Goal: Task Accomplishment & Management: Use online tool/utility

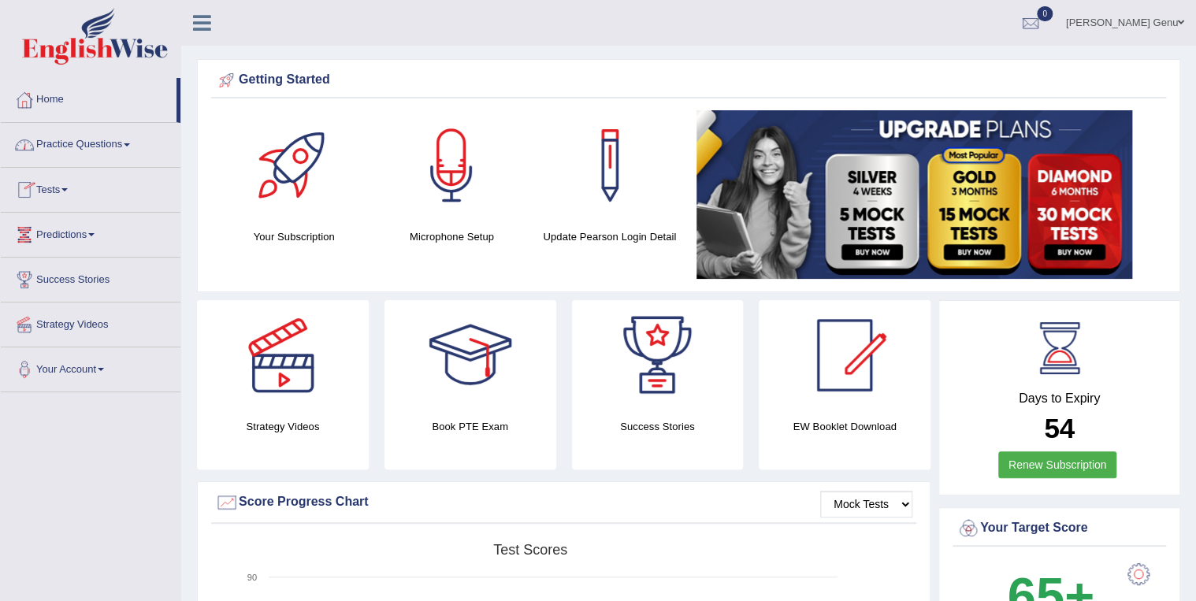
click at [130, 145] on span at bounding box center [127, 144] width 6 height 3
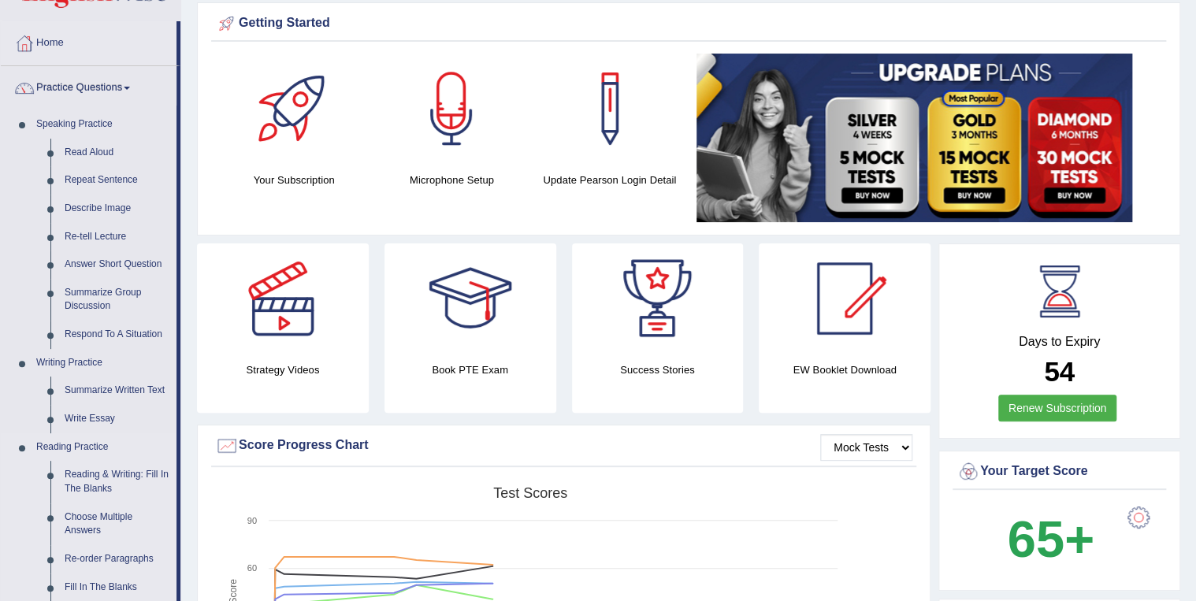
scroll to position [63, 0]
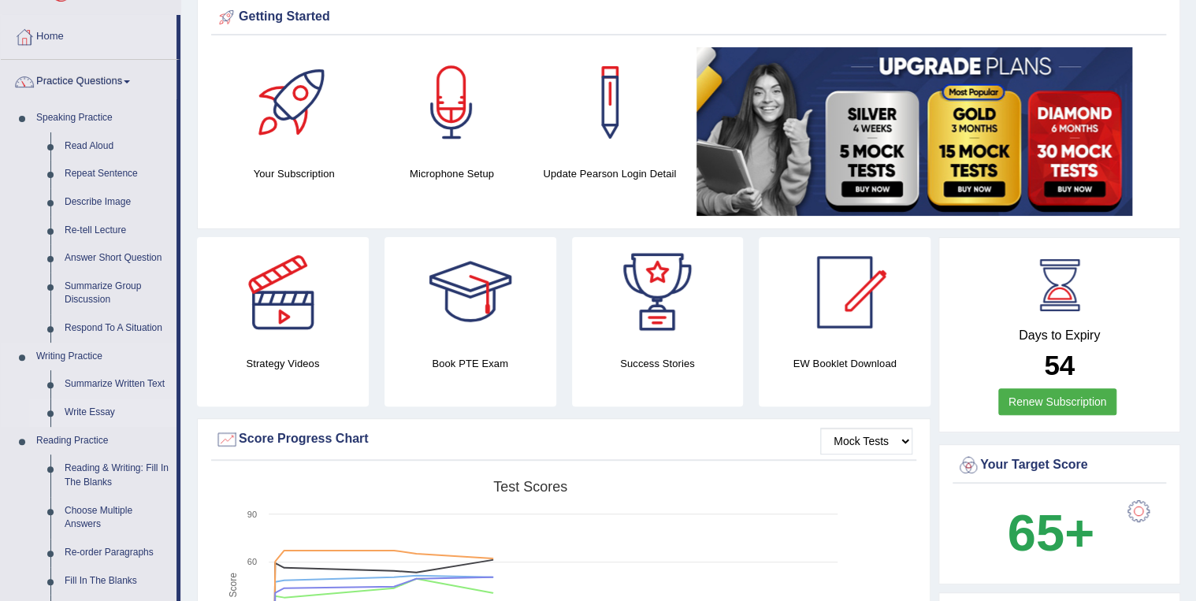
click at [88, 416] on link "Write Essay" at bounding box center [117, 413] width 119 height 28
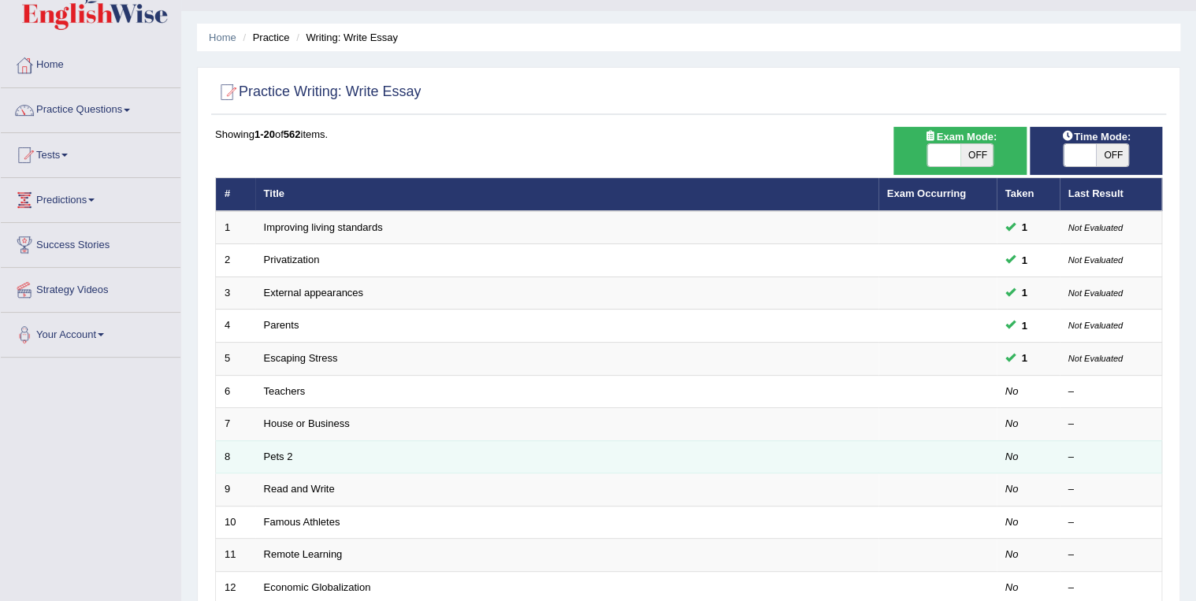
scroll to position [63, 0]
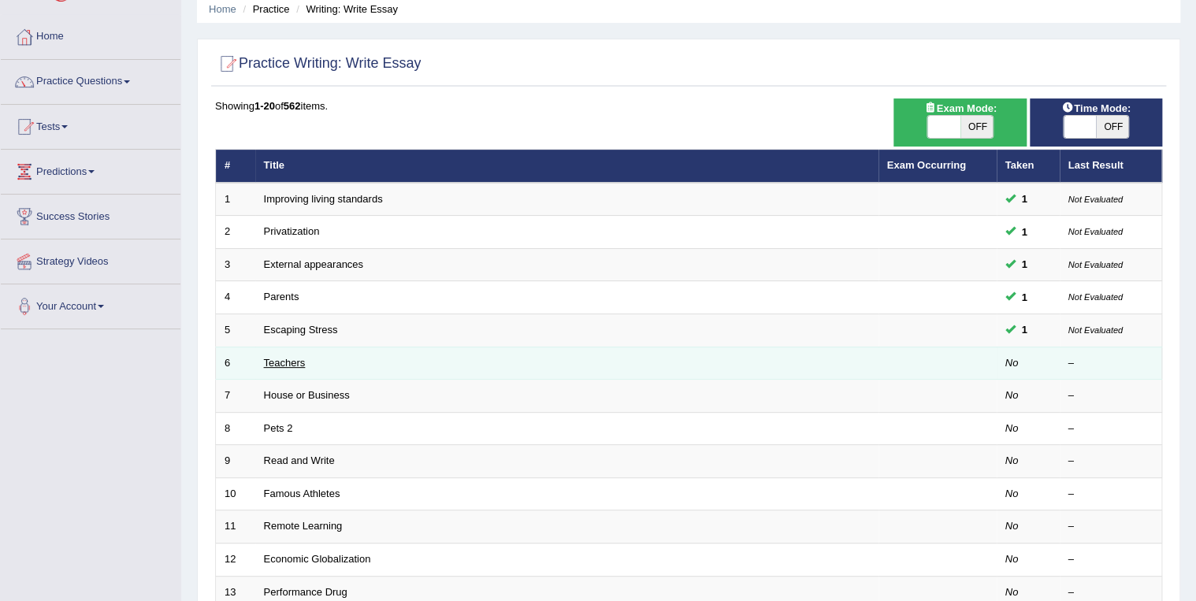
click at [277, 362] on link "Teachers" at bounding box center [285, 363] width 42 height 12
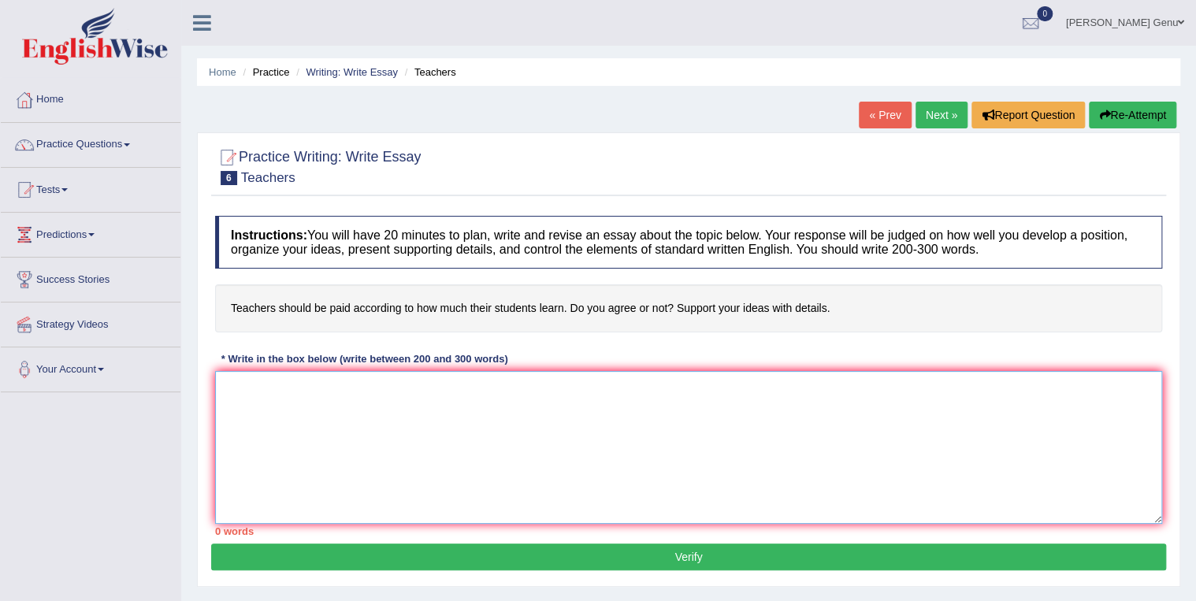
click at [225, 381] on textarea at bounding box center [688, 447] width 947 height 153
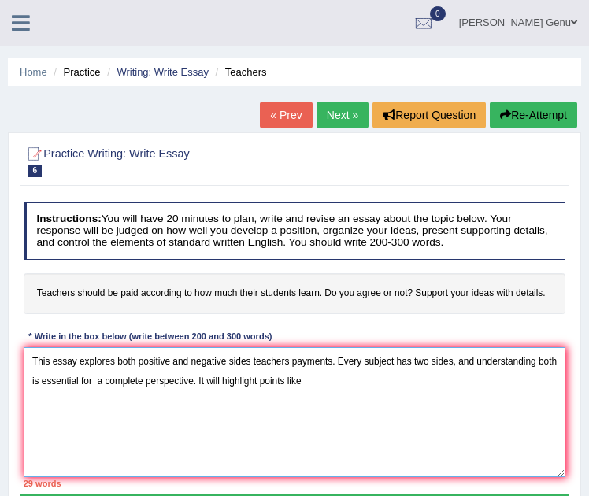
click at [334, 359] on textarea "This essay explores both positive and negative sides teachers payments. Every s…" at bounding box center [295, 412] width 543 height 130
type textarea "This essay explores both positive and negative sides teachers payments. Every s…"
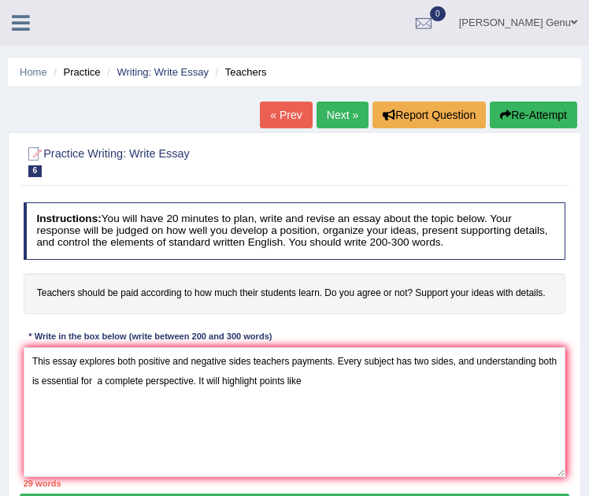
scroll to position [19, 0]
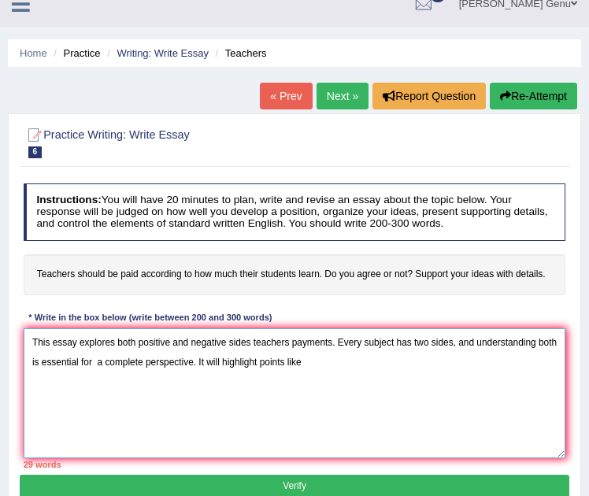
click at [337, 340] on textarea "This essay explores both positive and negative sides teachers payments. Every s…" at bounding box center [295, 394] width 543 height 130
click at [336, 338] on textarea "This essay explores both positive and negative sides teachers payments. Every s…" at bounding box center [295, 394] width 543 height 130
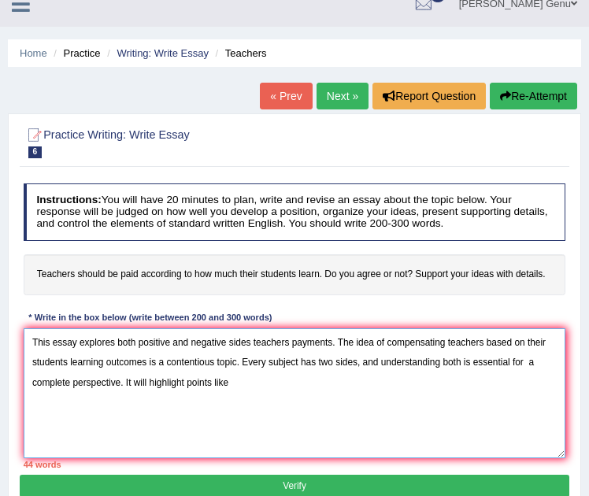
click at [236, 381] on textarea "This essay explores both positive and negative sides teachers payments. The ide…" at bounding box center [295, 394] width 543 height 130
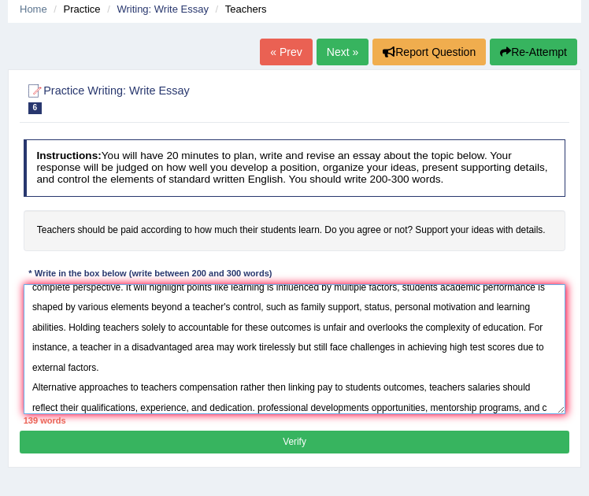
scroll to position [84, 0]
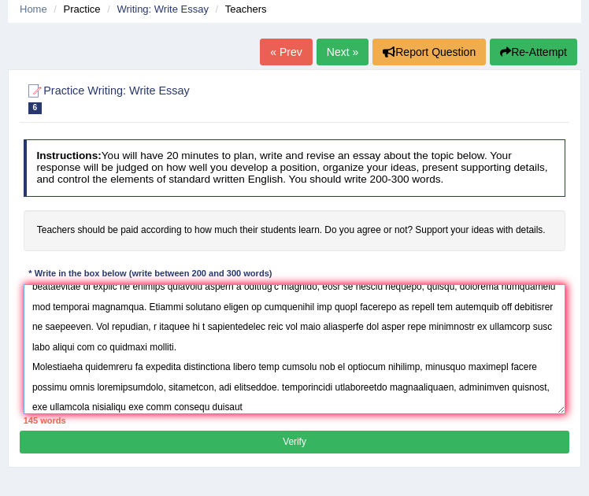
click at [205, 405] on textarea at bounding box center [295, 349] width 543 height 130
click at [236, 404] on textarea at bounding box center [295, 349] width 543 height 130
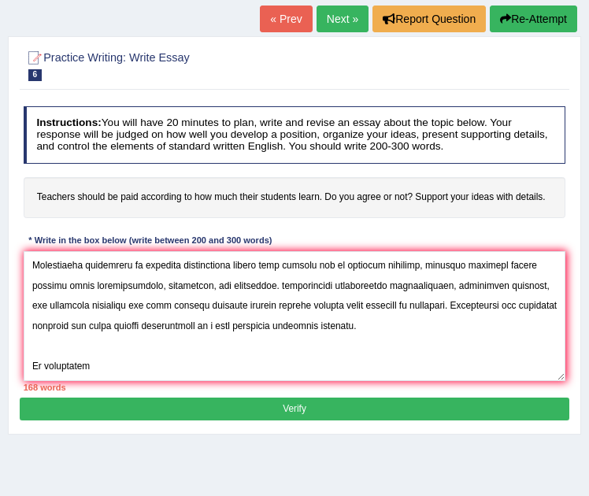
scroll to position [126, 0]
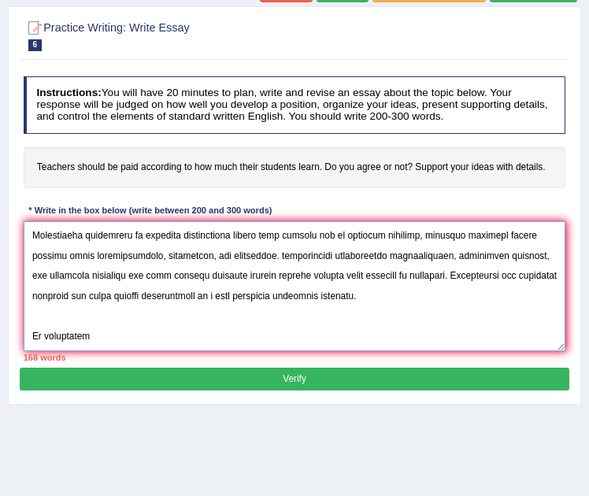
click at [98, 335] on textarea at bounding box center [295, 286] width 543 height 130
click at [243, 333] on textarea at bounding box center [295, 286] width 543 height 130
click at [263, 337] on textarea at bounding box center [295, 286] width 543 height 130
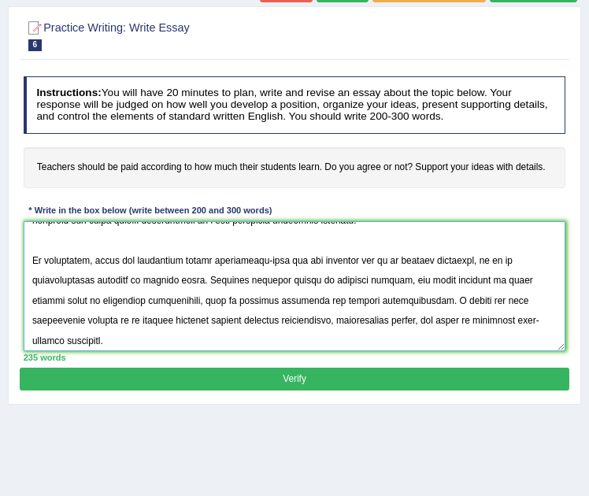
scroll to position [259, 0]
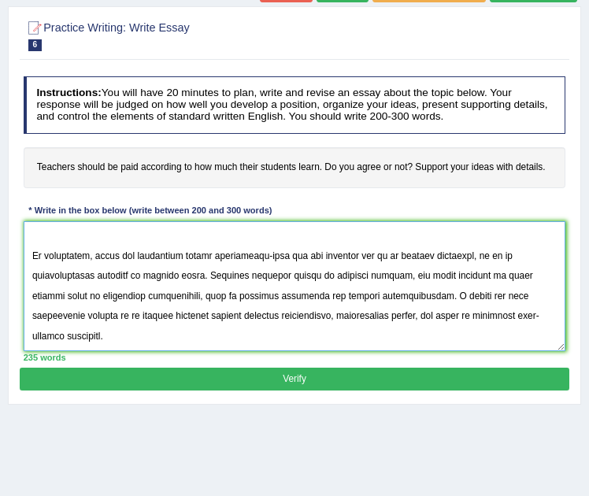
type textarea "This essay explores both positive and negative sides teachers payments. The ide…"
click at [297, 378] on button "Verify" at bounding box center [294, 379] width 549 height 23
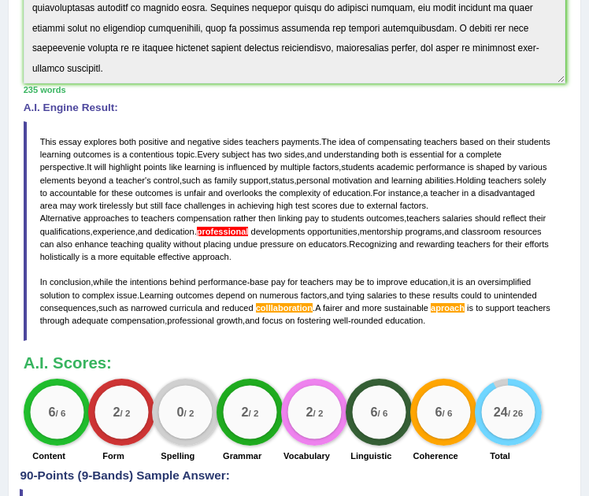
scroll to position [360, 0]
